Goal: Communication & Community: Participate in discussion

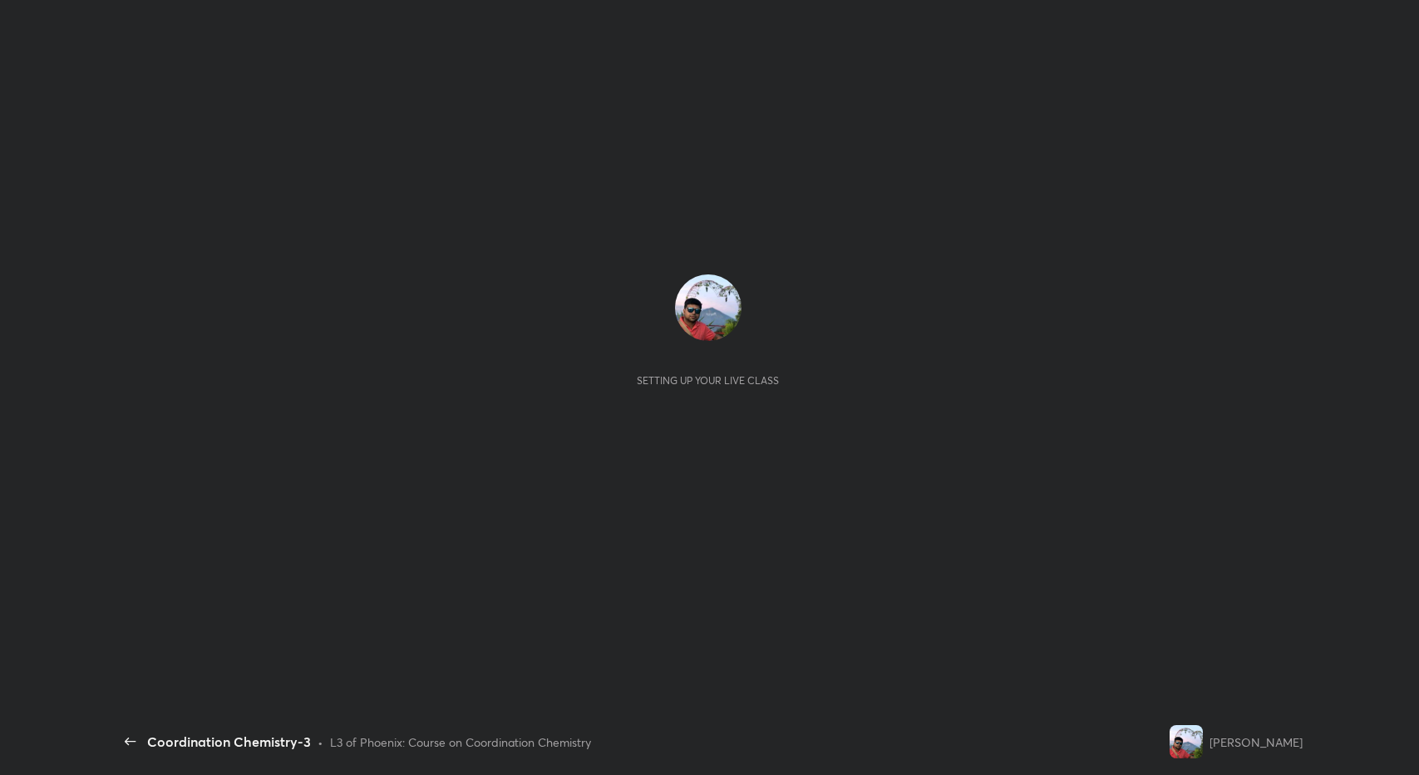
scroll to position [5, 1]
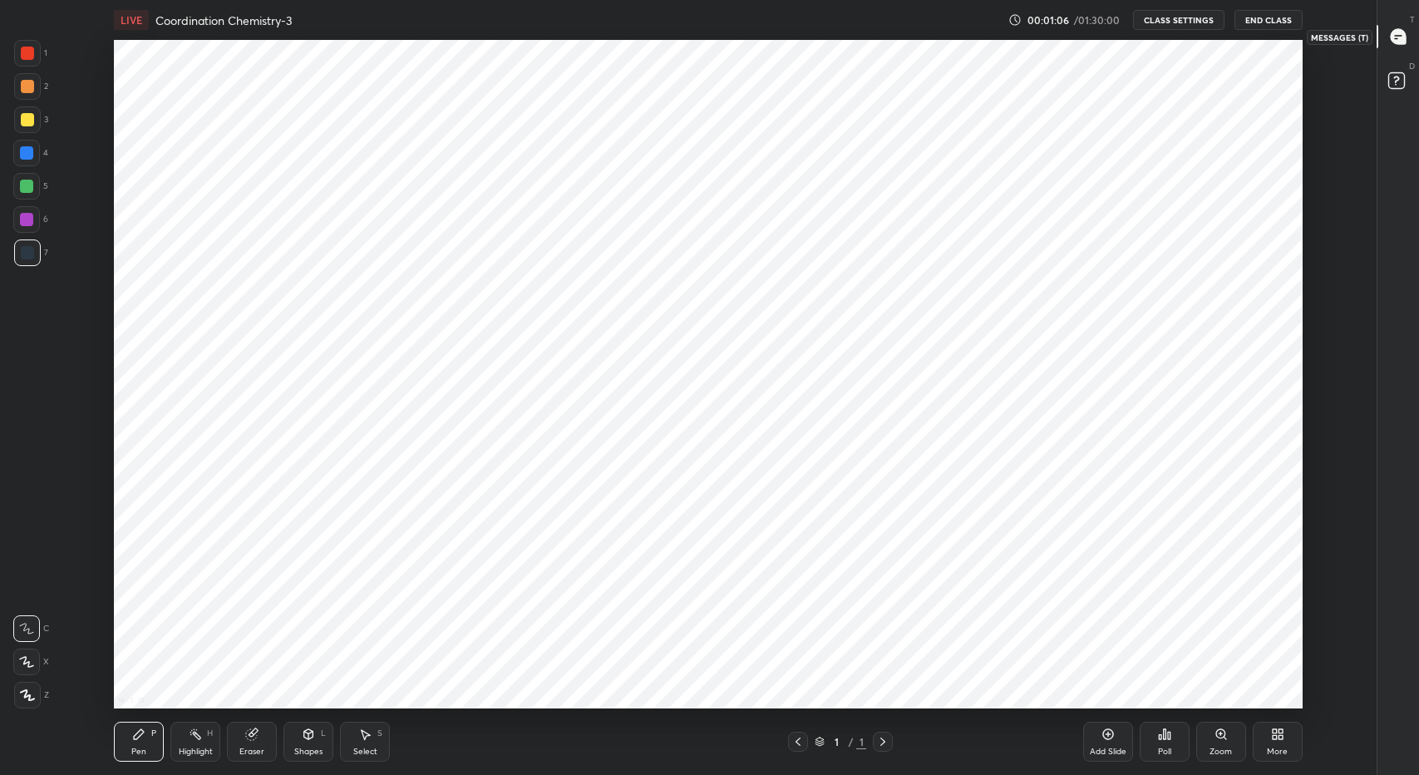
click at [1399, 28] on icon at bounding box center [1397, 36] width 17 height 17
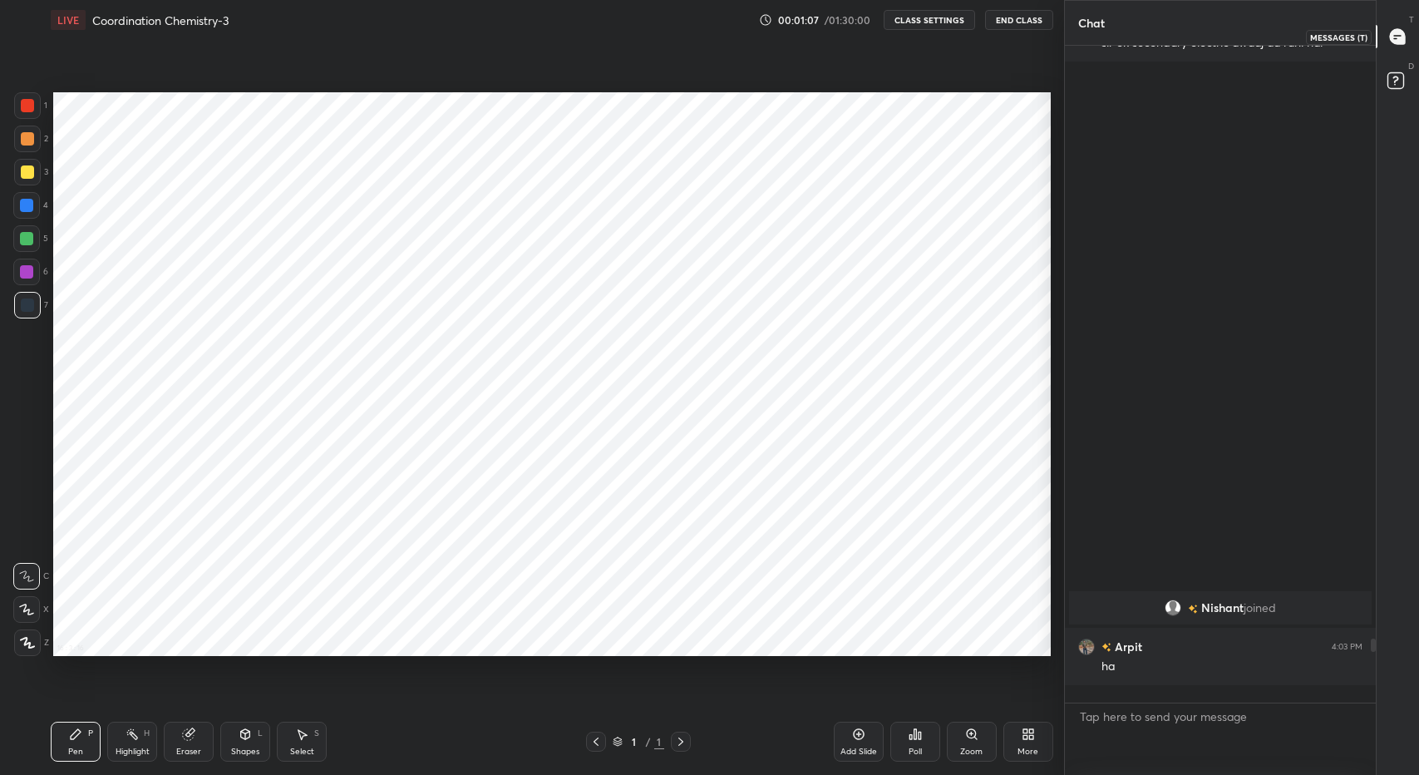
scroll to position [0, 0]
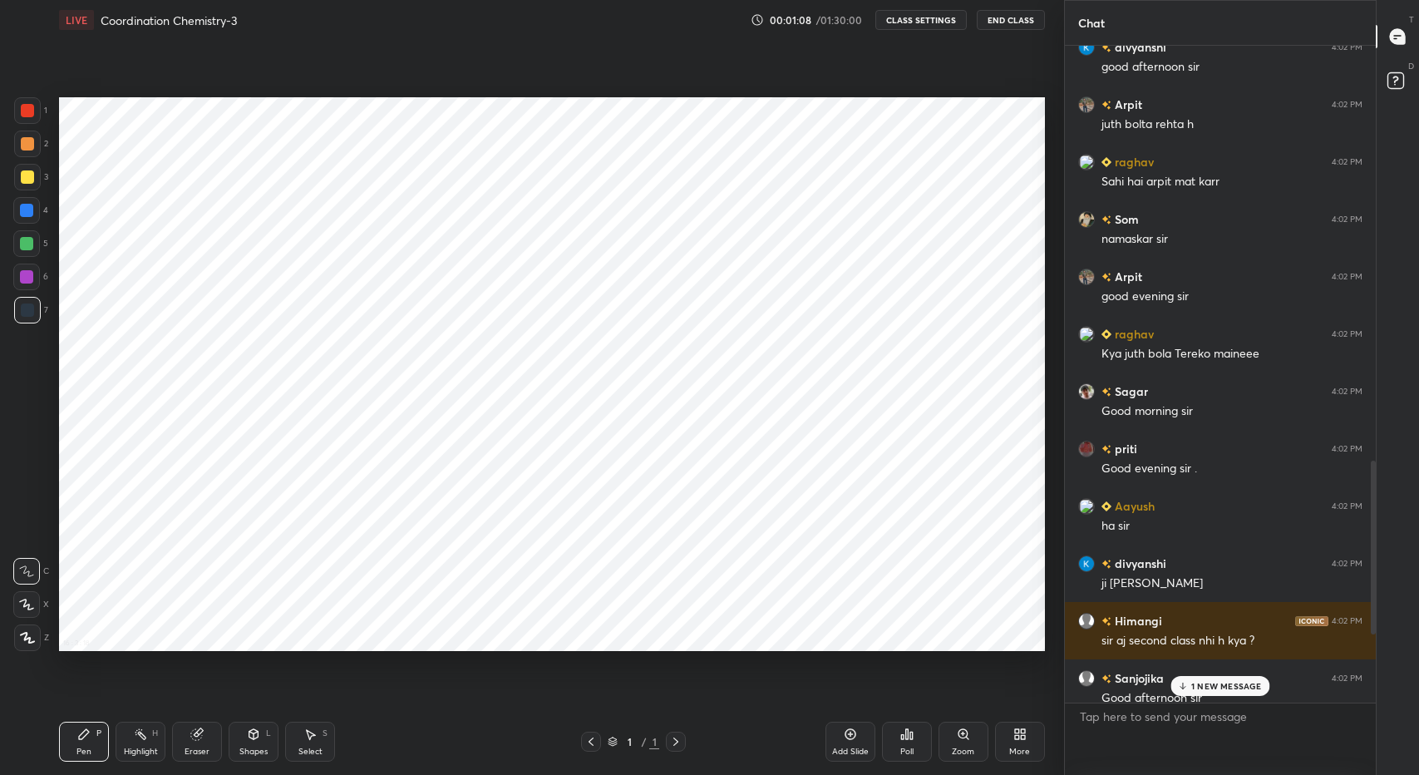
click at [1205, 691] on div "1 NEW MESSAGE" at bounding box center [1220, 686] width 99 height 20
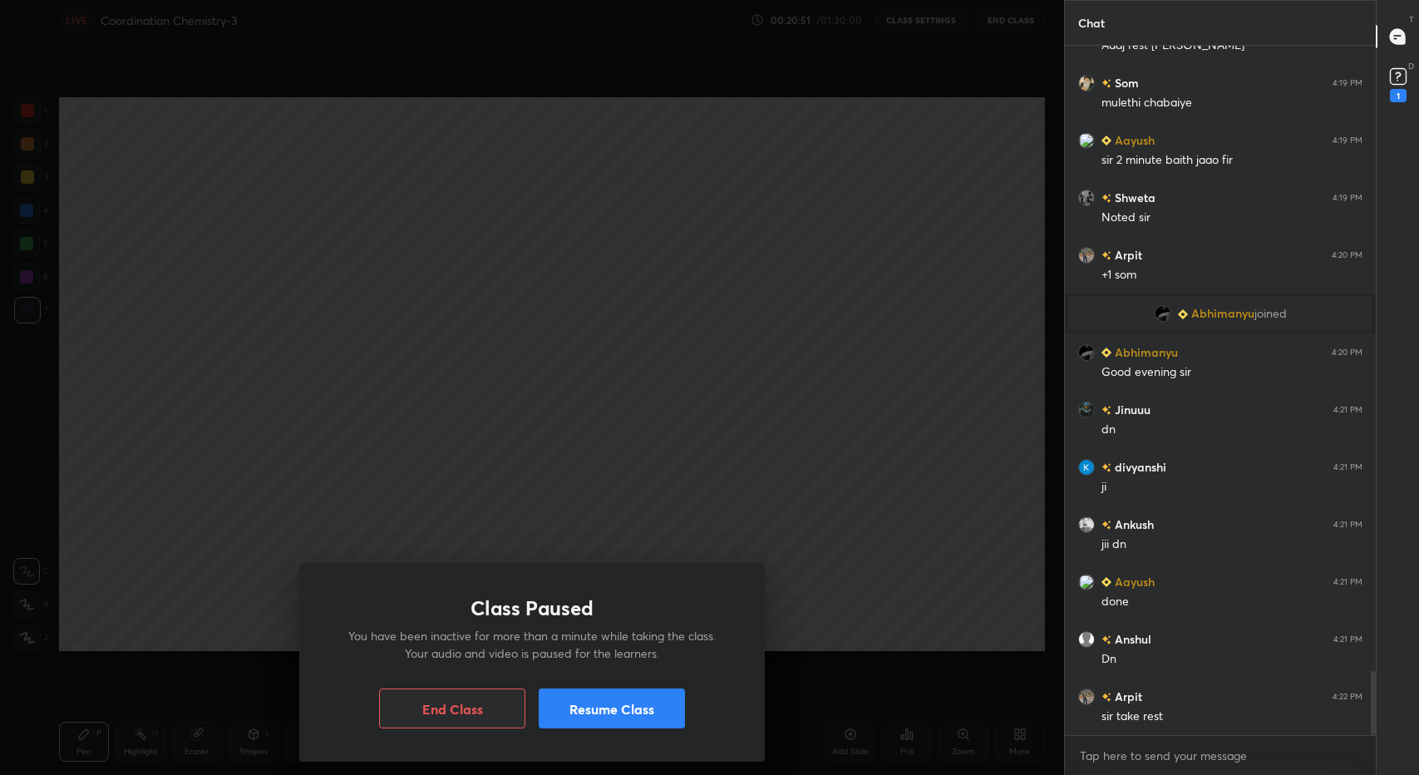
scroll to position [6765, 0]
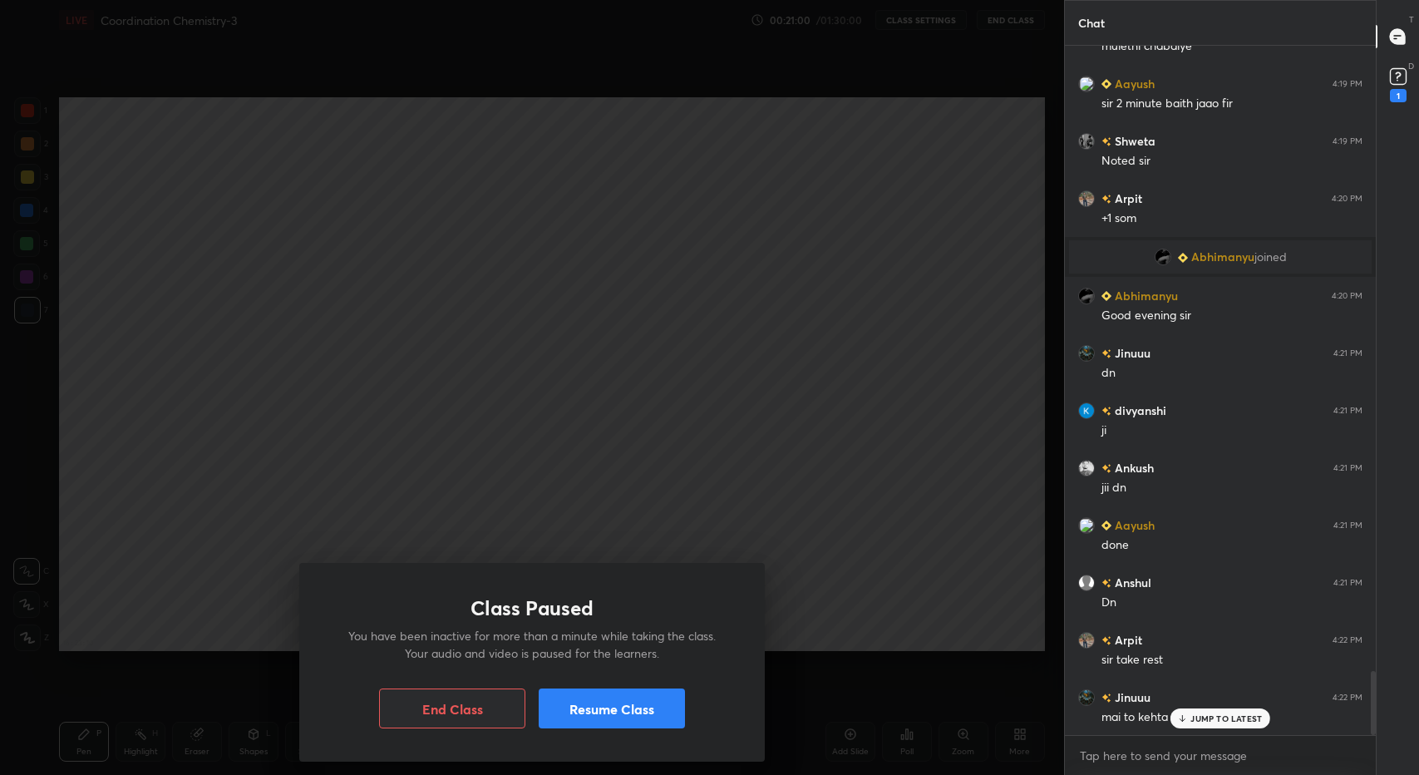
click at [1207, 711] on div "JUMP TO LATEST" at bounding box center [1220, 718] width 100 height 20
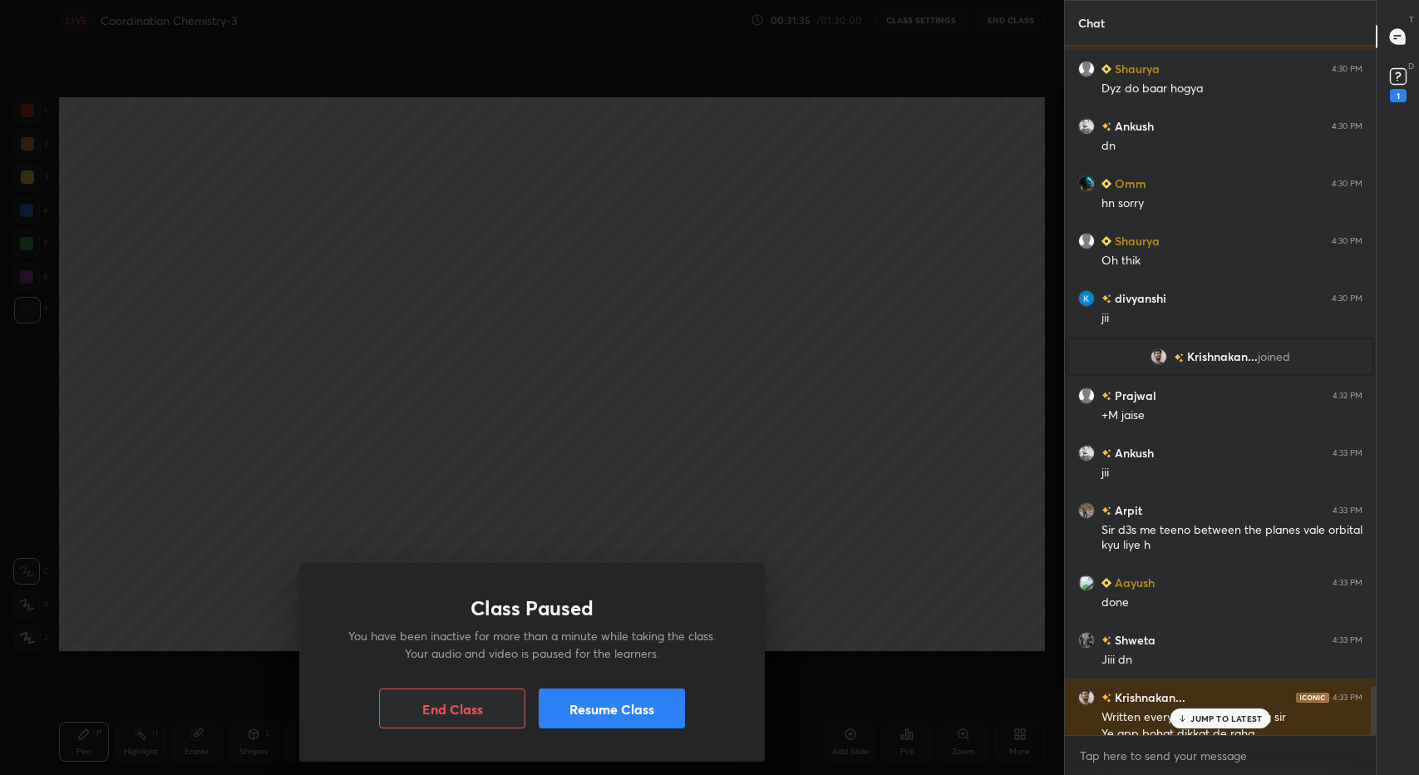
scroll to position [9007, 0]
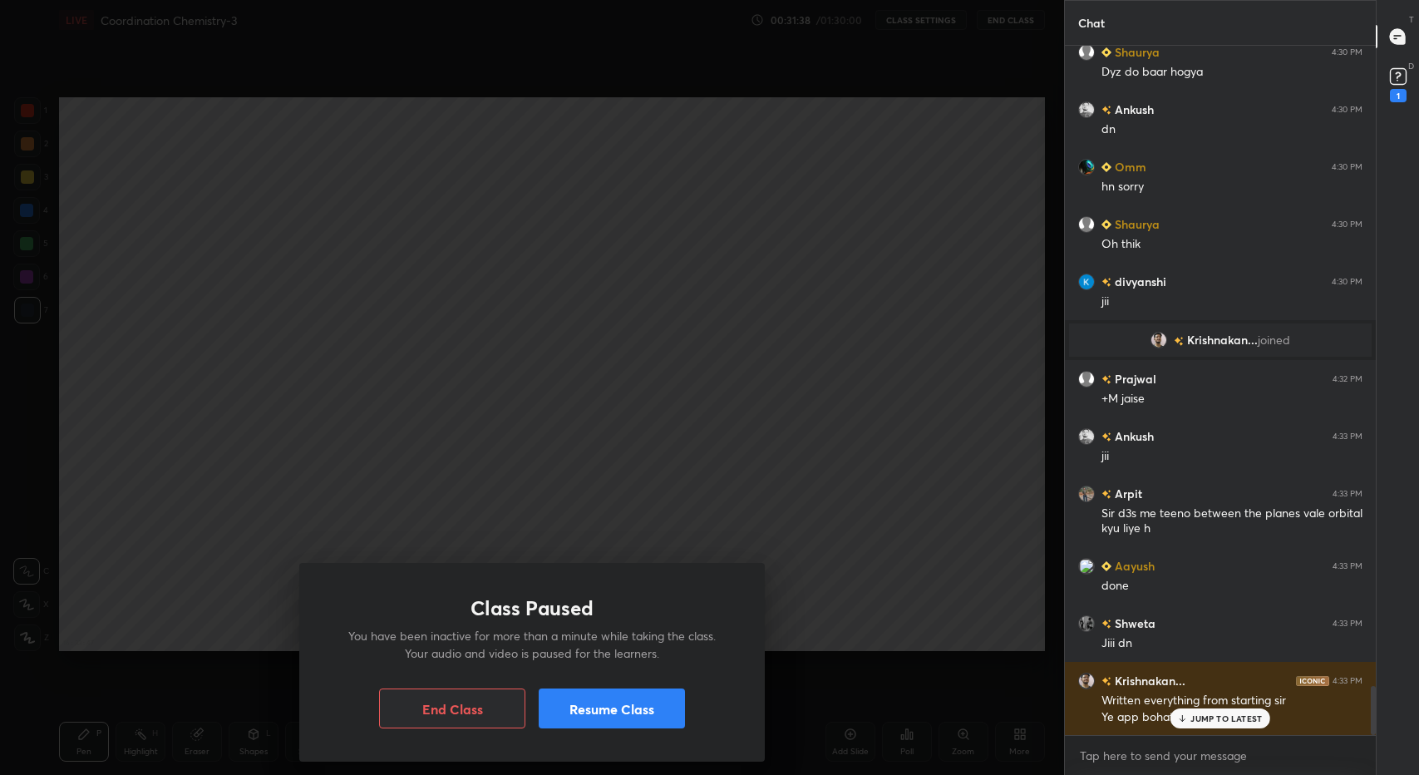
click at [1203, 721] on p "JUMP TO LATEST" at bounding box center [1225, 718] width 71 height 10
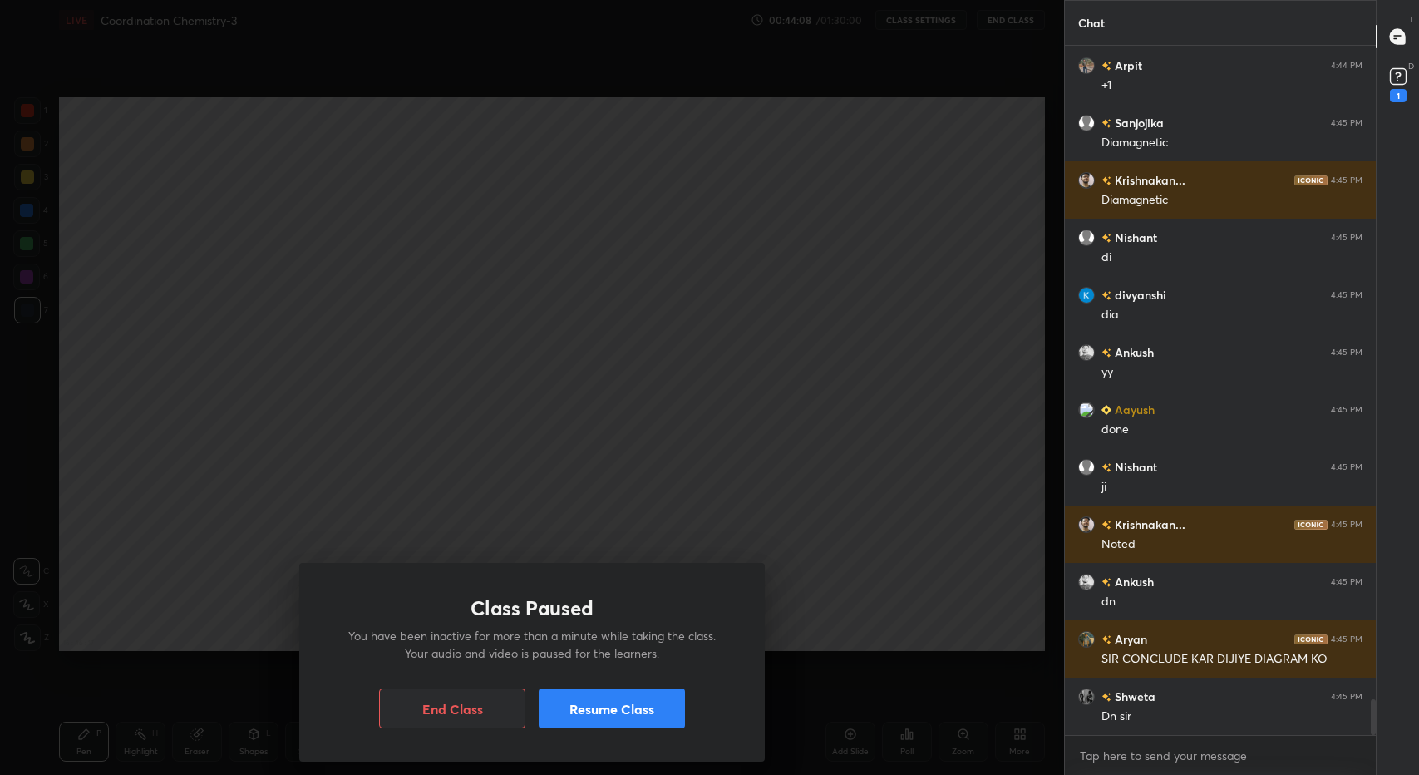
scroll to position [12650, 0]
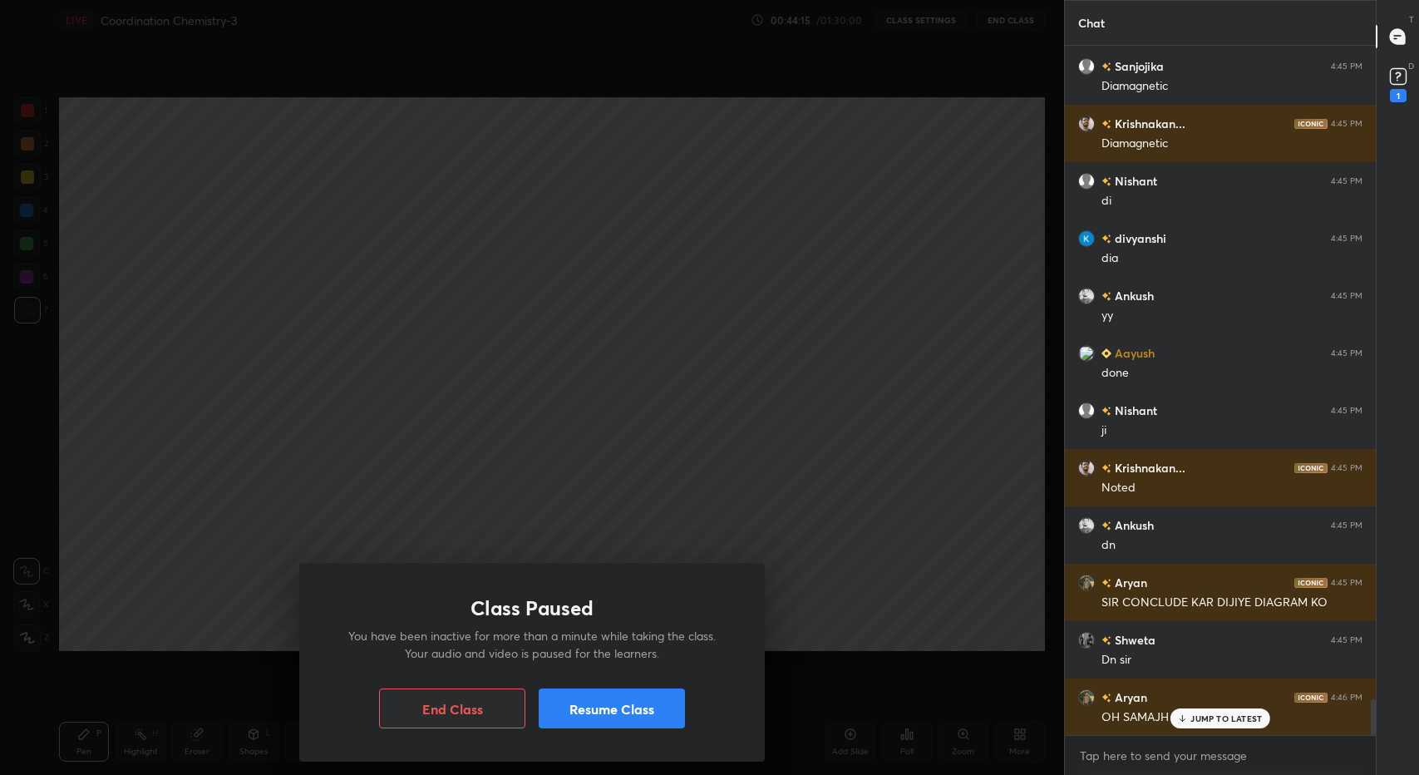
click at [1215, 725] on div "JUMP TO LATEST" at bounding box center [1220, 718] width 100 height 20
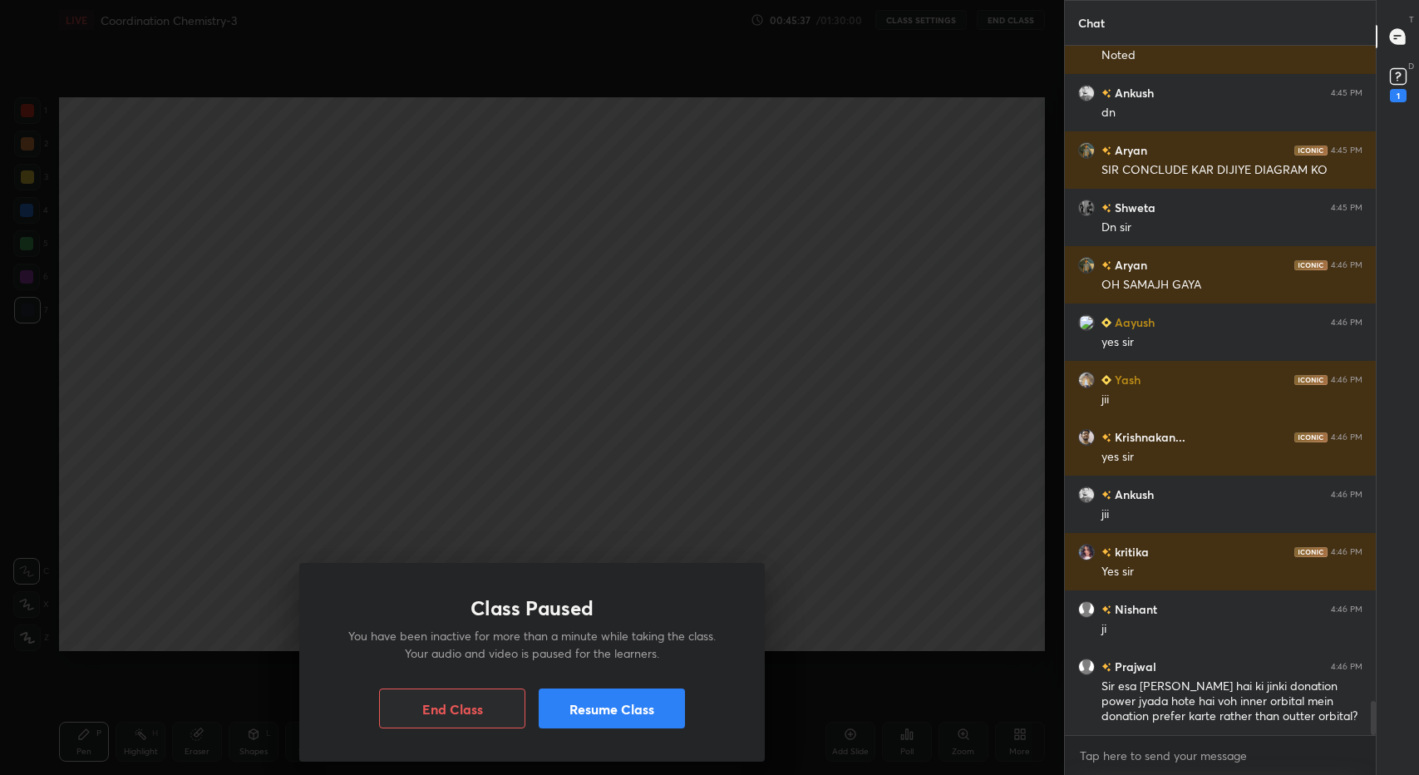
scroll to position [11907, 0]
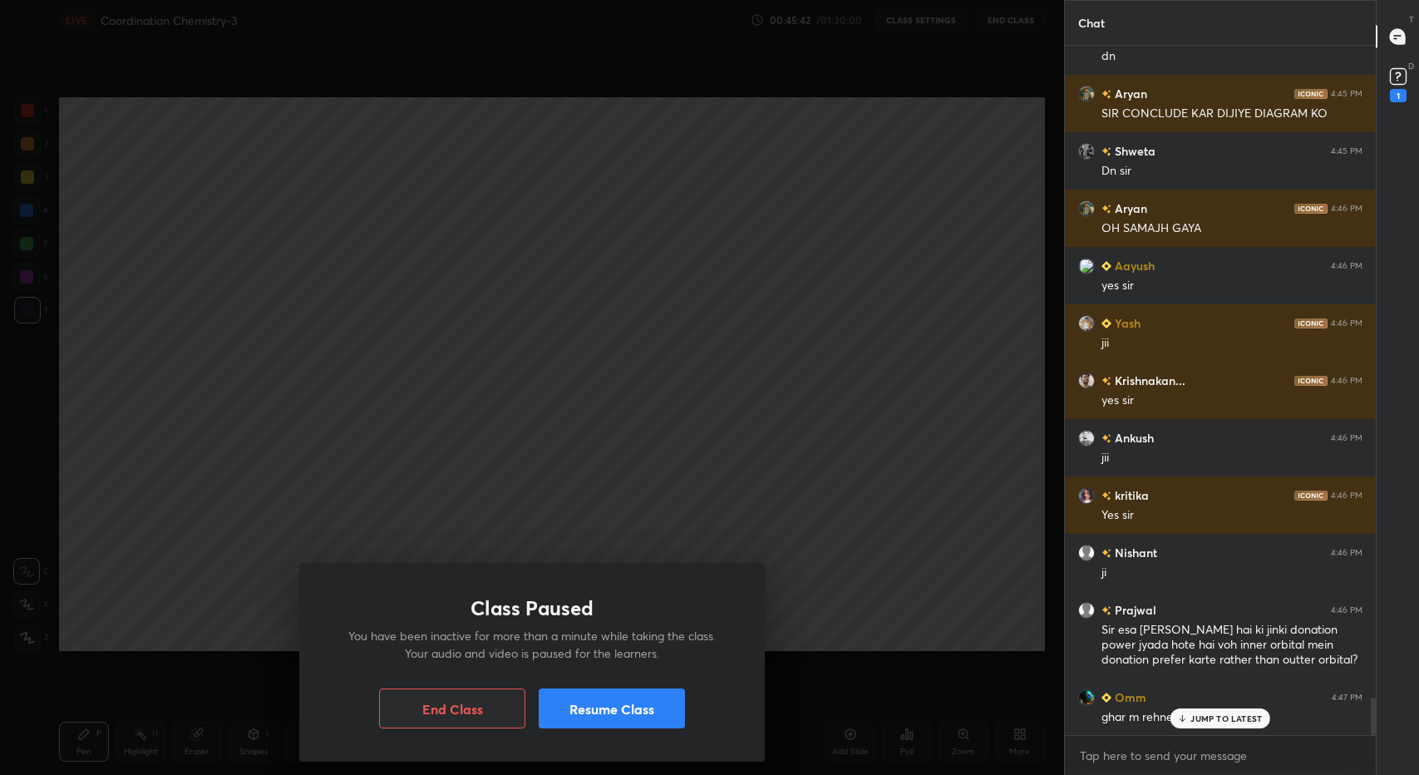
click at [1200, 720] on p "JUMP TO LATEST" at bounding box center [1225, 718] width 71 height 10
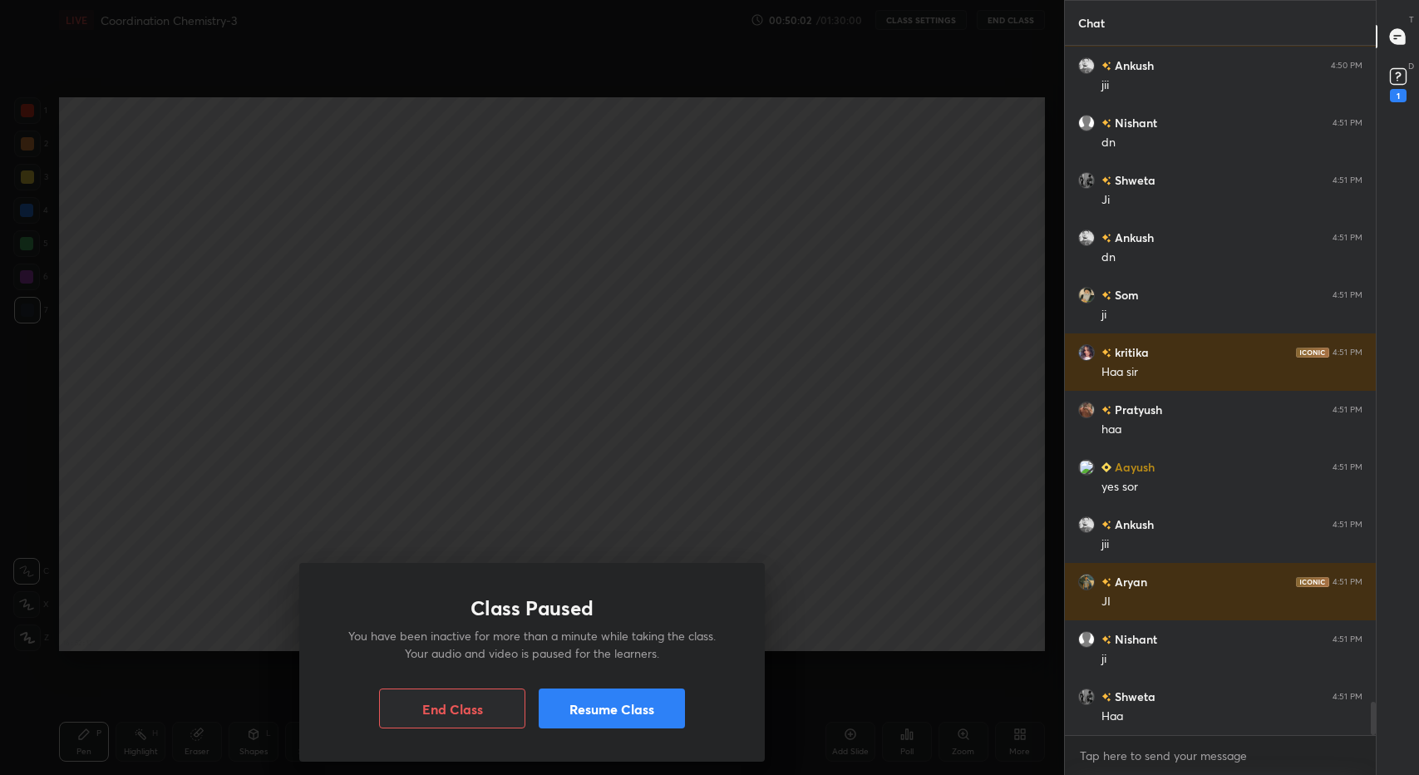
scroll to position [13644, 0]
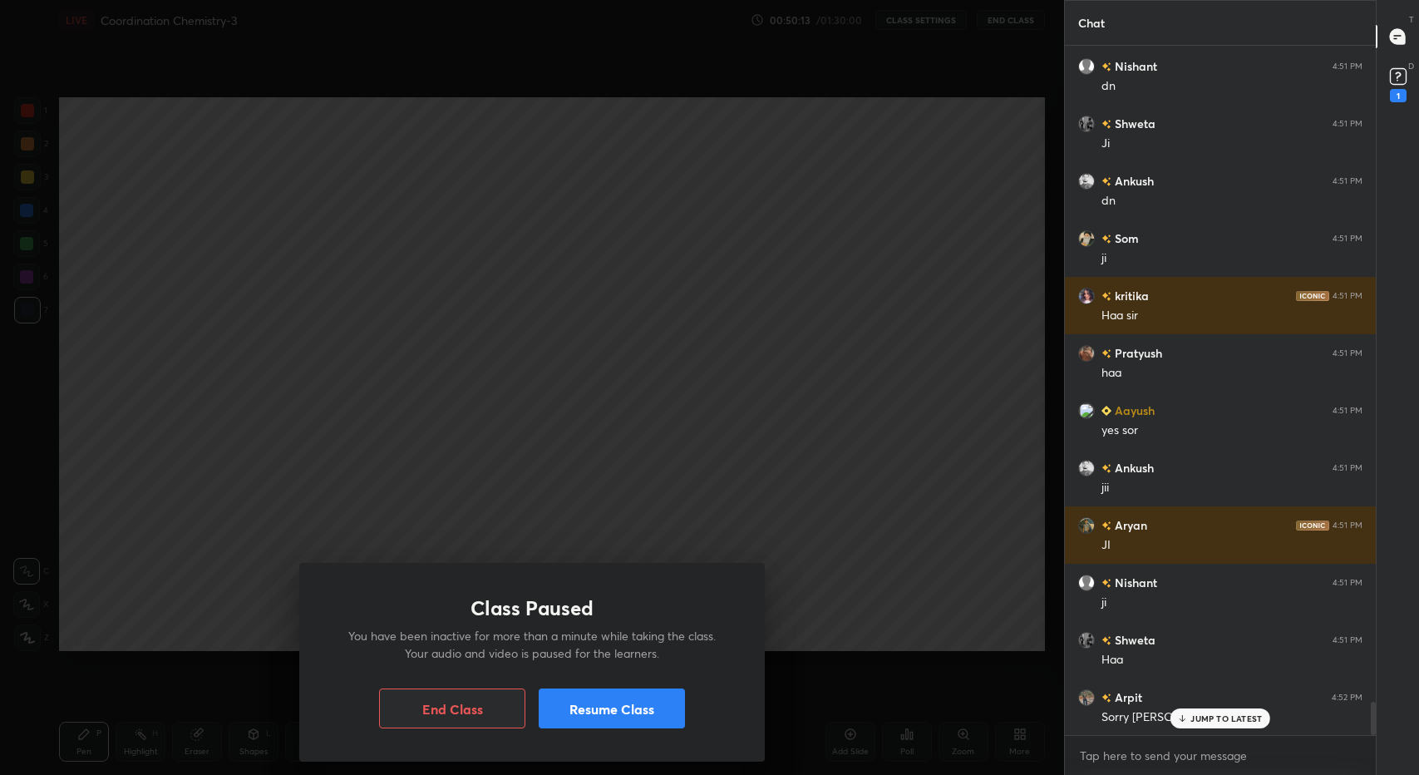
click at [1212, 716] on p "JUMP TO LATEST" at bounding box center [1225, 718] width 71 height 10
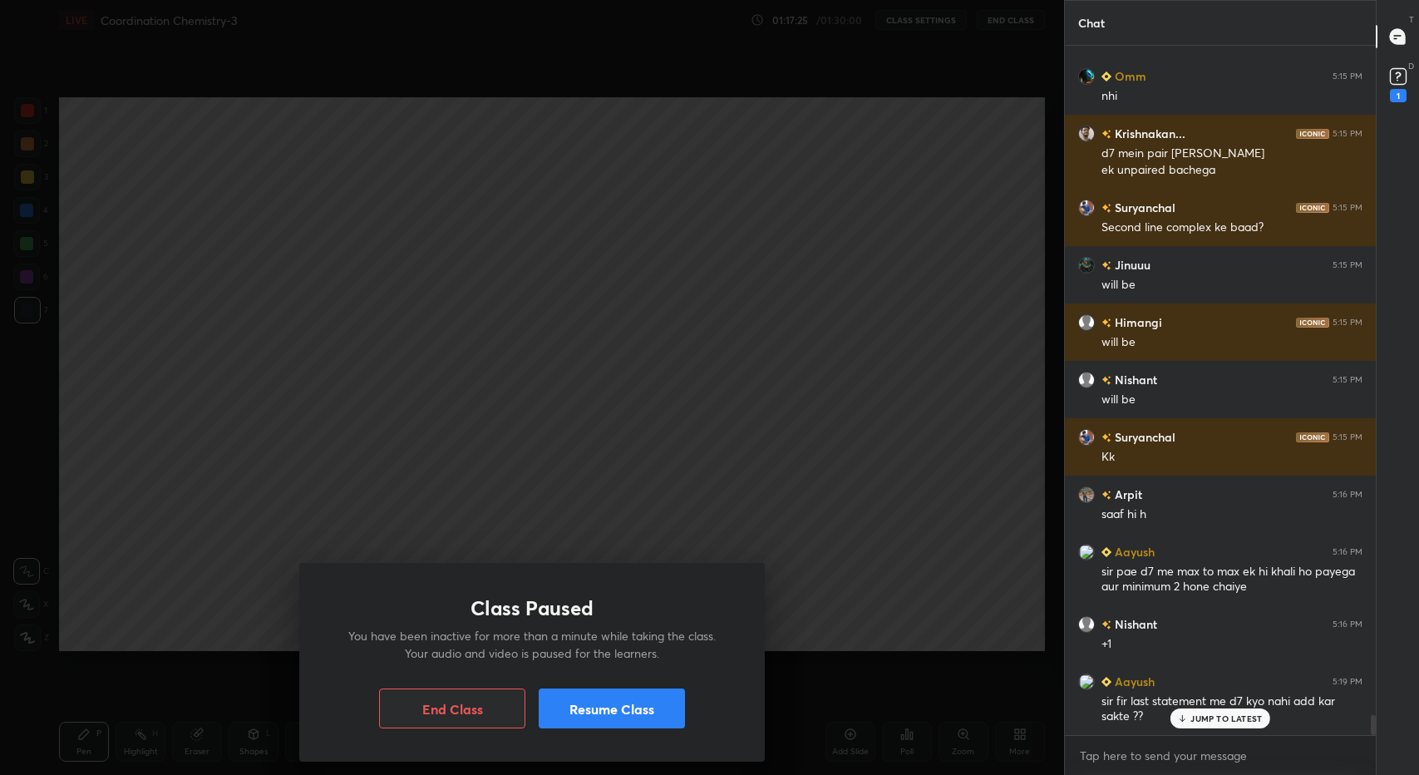
scroll to position [23119, 0]
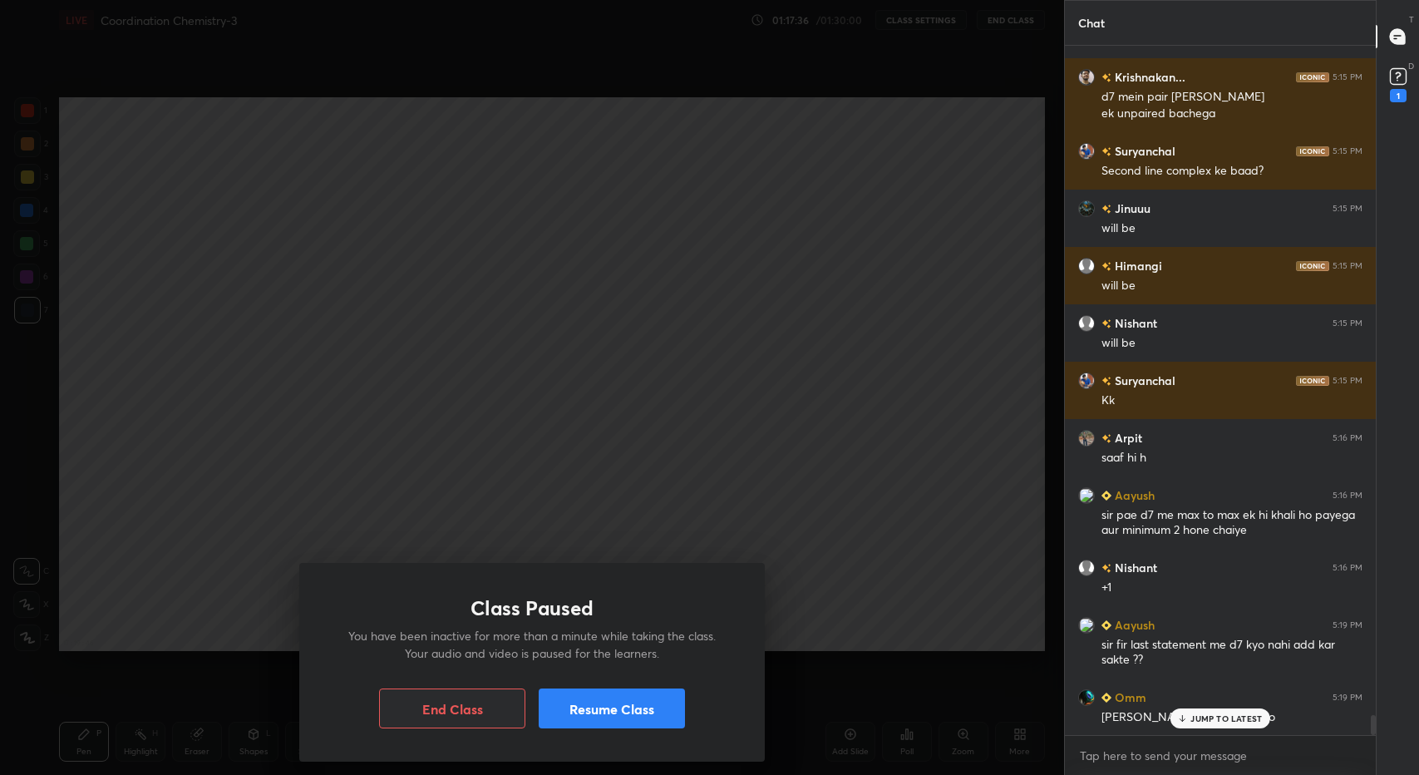
click at [1240, 721] on p "JUMP TO LATEST" at bounding box center [1225, 718] width 71 height 10
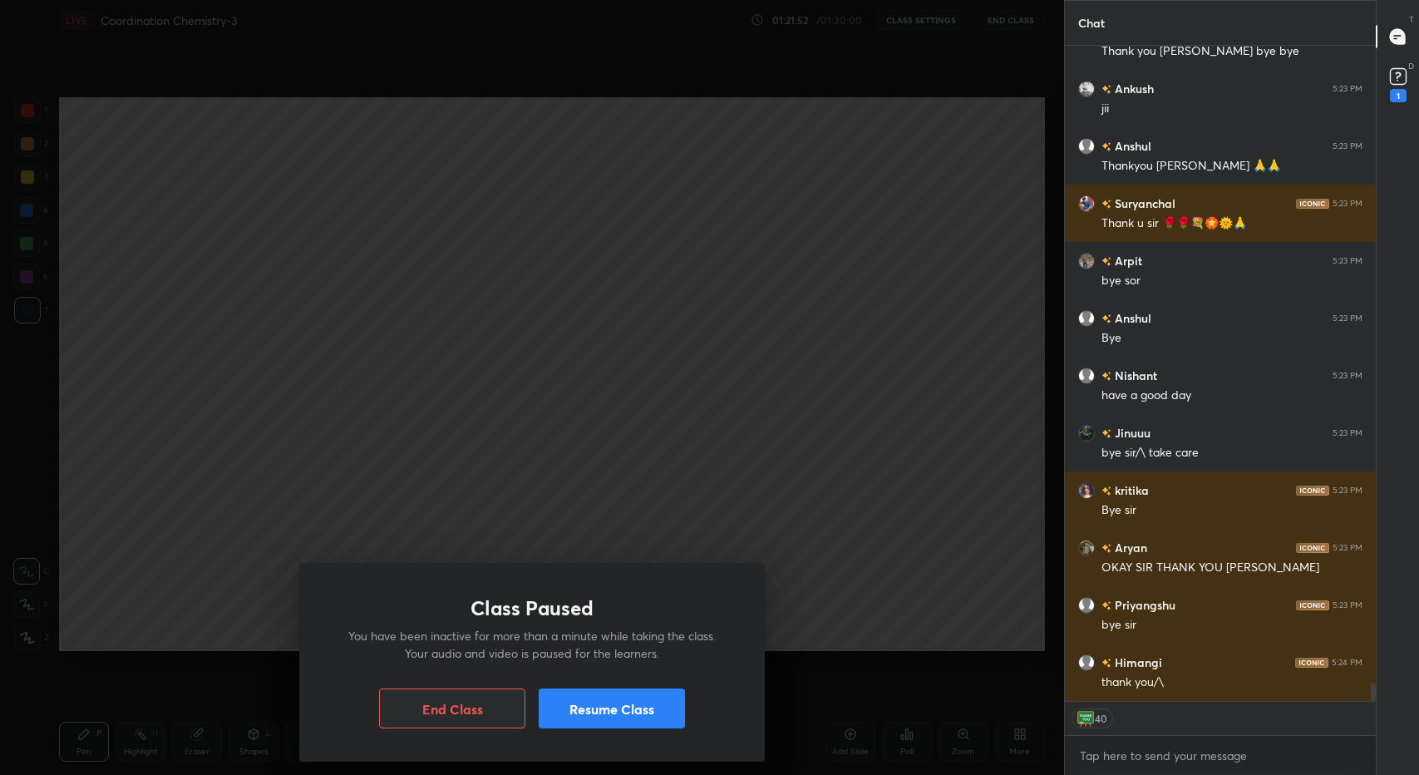
scroll to position [22556, 0]
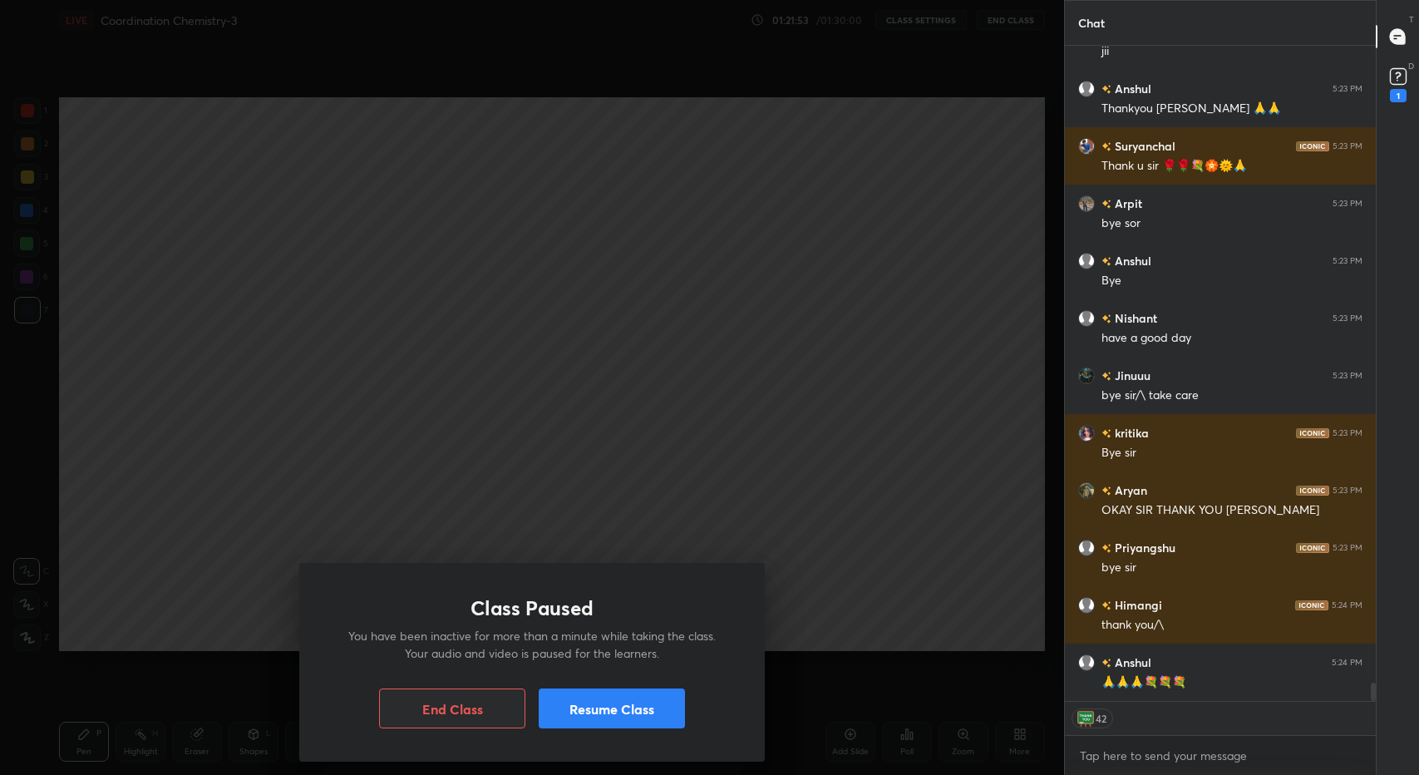
type textarea "x"
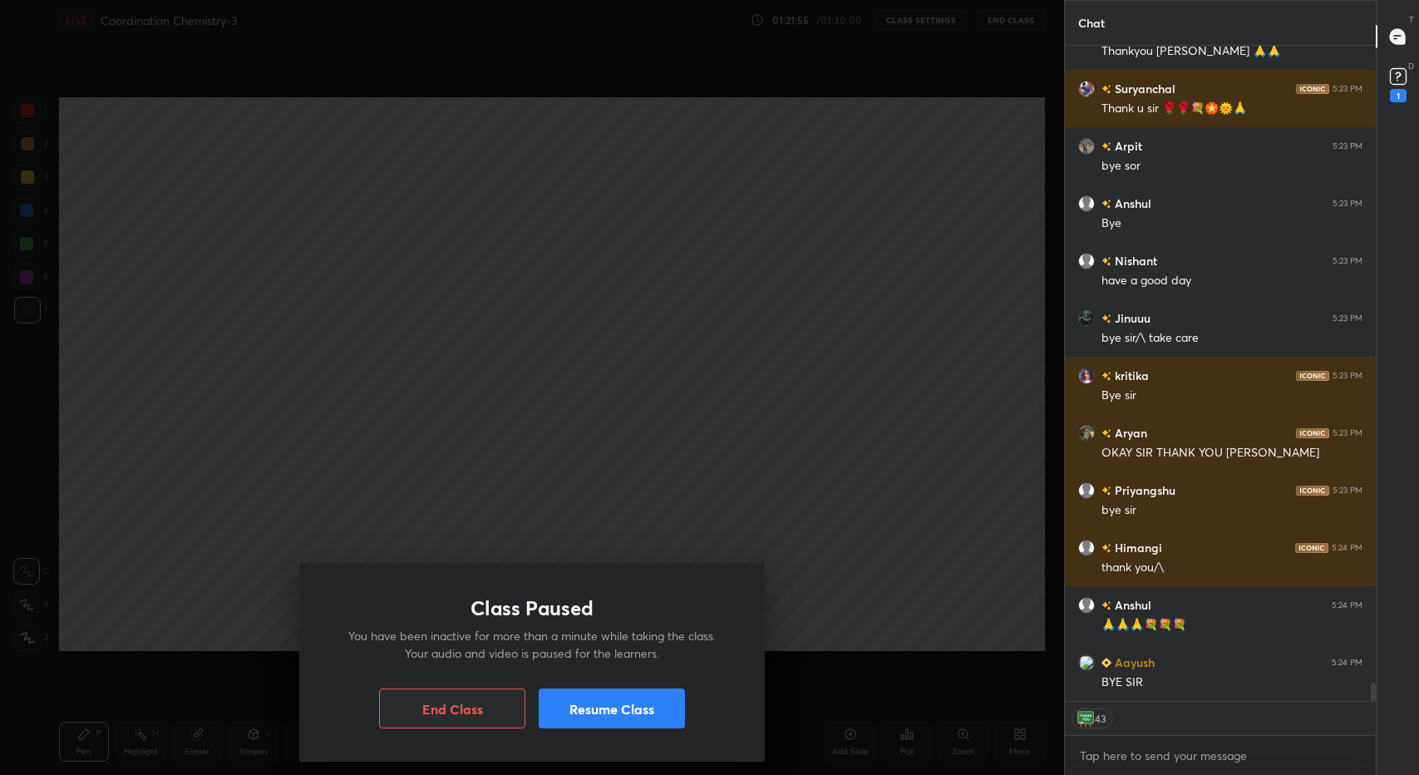
scroll to position [22671, 0]
